Goal: Task Accomplishment & Management: Use online tool/utility

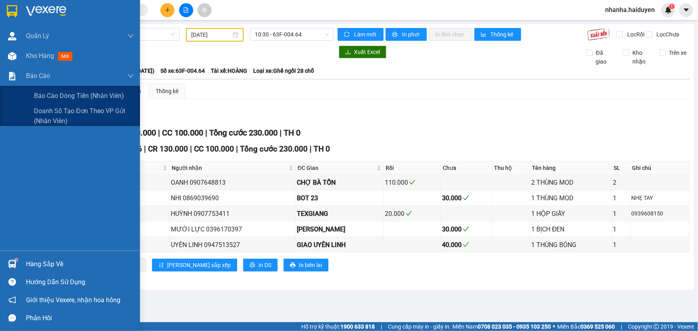
click at [25, 76] on div "Báo cáo" at bounding box center [70, 76] width 140 height 20
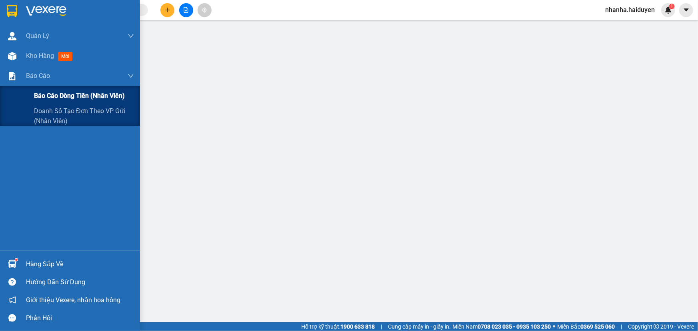
click at [54, 95] on span "Báo cáo dòng tiền (nhân viên)" at bounding box center [79, 96] width 91 height 10
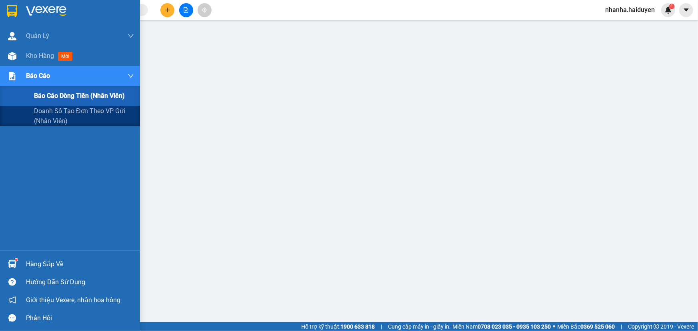
click at [54, 95] on span "Báo cáo dòng tiền (nhân viên)" at bounding box center [79, 96] width 91 height 10
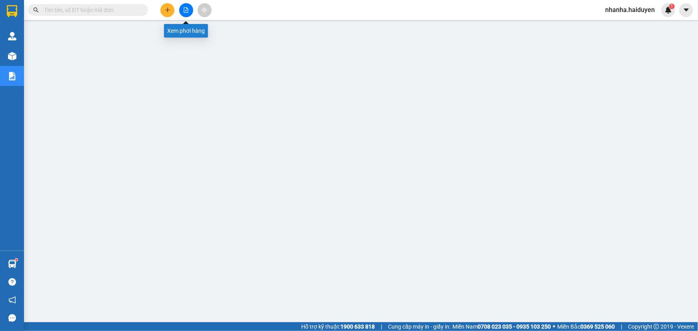
click at [189, 14] on button at bounding box center [186, 10] width 14 height 14
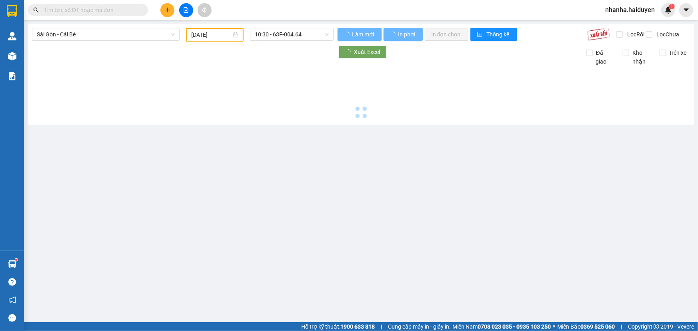
type input "[DATE]"
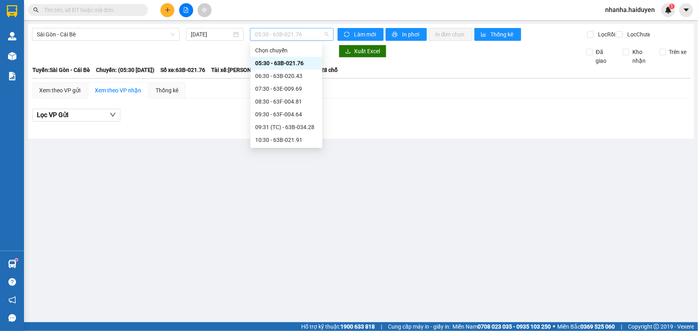
click at [281, 37] on span "05:30 - 63B-021.76" at bounding box center [292, 34] width 74 height 12
click at [276, 75] on div "06:30 - 63B-020.43" at bounding box center [286, 76] width 62 height 9
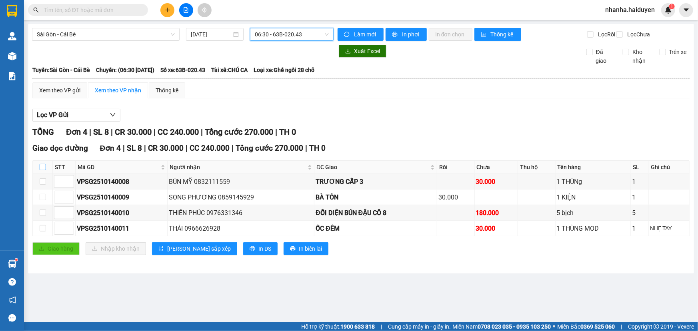
click at [45, 170] on input "checkbox" at bounding box center [43, 167] width 6 height 6
checkbox input "true"
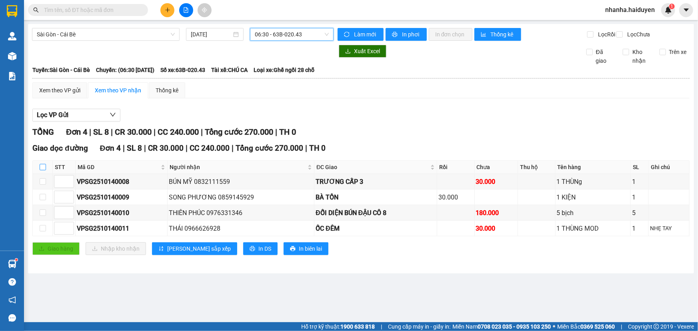
checkbox input "true"
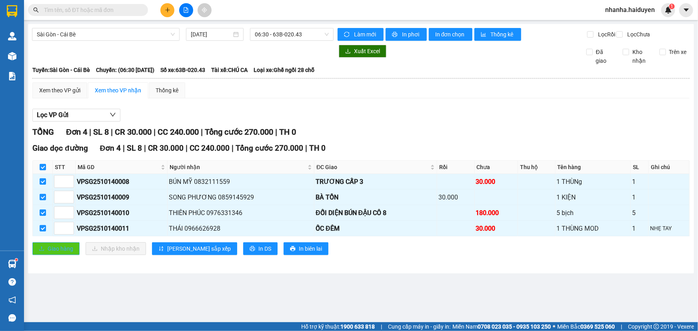
click at [44, 253] on button "Giao hàng" at bounding box center [55, 249] width 47 height 13
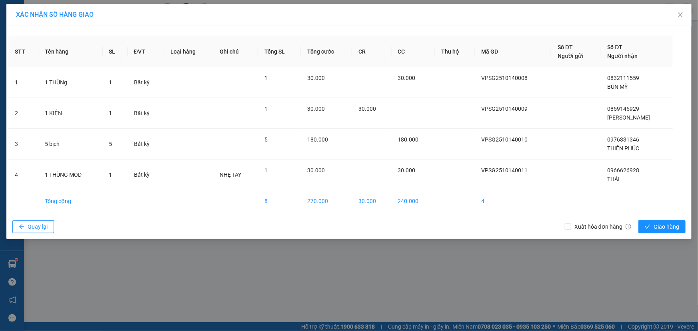
click at [669, 217] on div "Xuất hóa đơn hàng Giao hàng" at bounding box center [627, 227] width 125 height 21
click at [665, 227] on span "Giao hàng" at bounding box center [667, 227] width 26 height 9
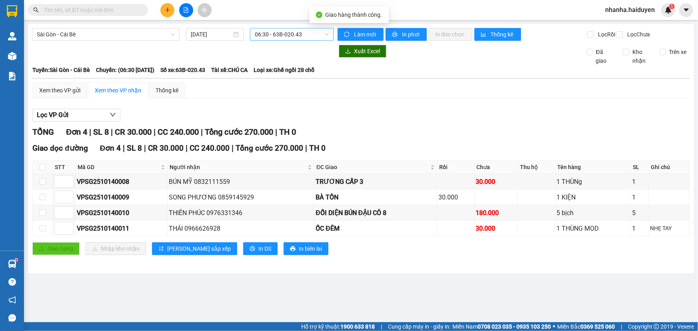
click at [301, 36] on span "06:30 - 63B-020.43" at bounding box center [292, 34] width 74 height 12
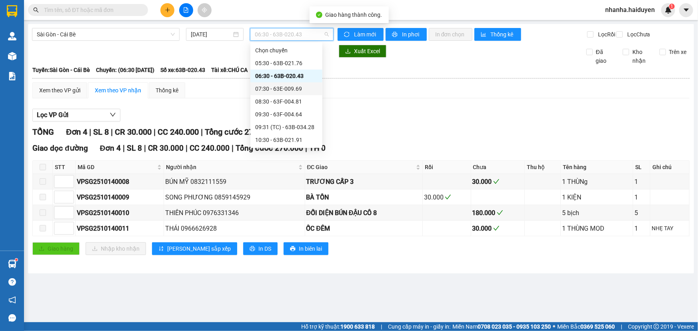
click at [280, 91] on div "07:30 - 63E-009.69" at bounding box center [286, 88] width 62 height 9
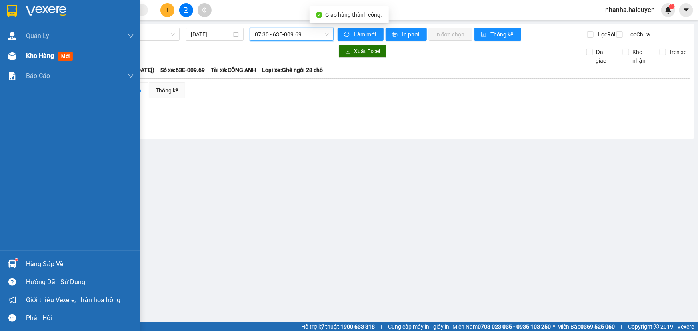
click at [40, 59] on span "Kho hàng" at bounding box center [40, 56] width 28 height 8
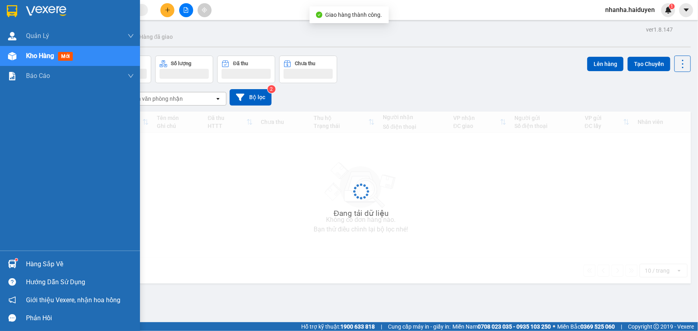
click at [40, 59] on span "Kho hàng" at bounding box center [40, 56] width 28 height 8
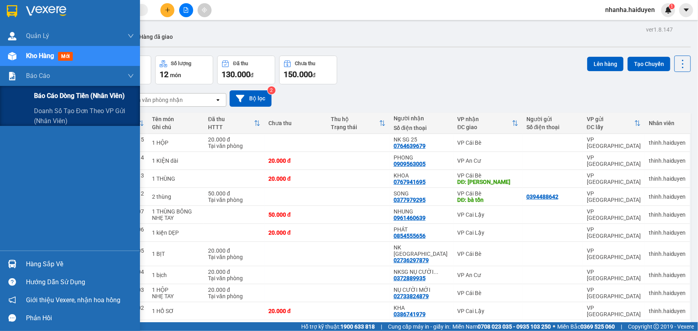
click at [82, 97] on span "Báo cáo dòng tiền (nhân viên)" at bounding box center [79, 96] width 91 height 10
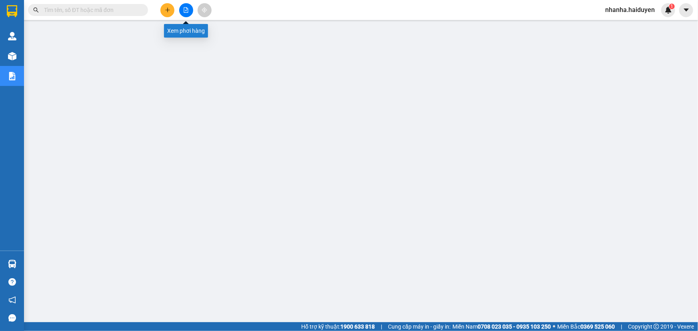
drag, startPoint x: 184, startPoint y: 10, endPoint x: 183, endPoint y: 2, distance: 8.9
click at [184, 10] on icon "file-add" at bounding box center [186, 10] width 6 height 6
